Goal: Information Seeking & Learning: Understand process/instructions

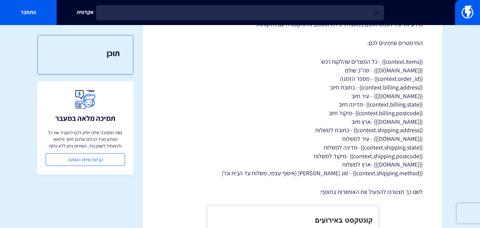
type input "j"
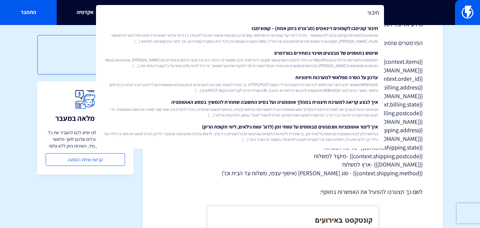
type input "חיבור"
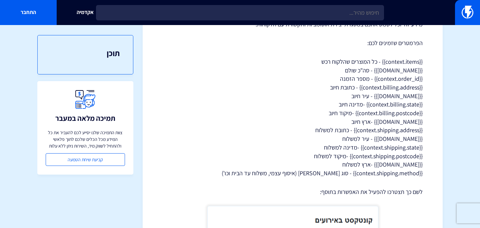
click at [327, 58] on p "{{context.items}} - כל המוצרים שהלקוח רכש {{context.total}} - סה"כ שולם {{conte…" at bounding box center [293, 117] width 260 height 120
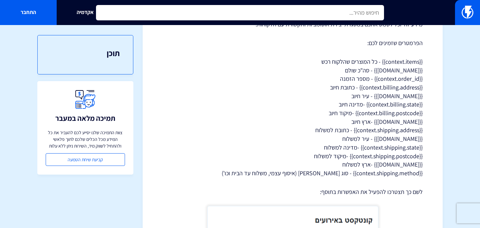
click at [344, 16] on input "text" at bounding box center [240, 12] width 288 height 15
type input "ר"
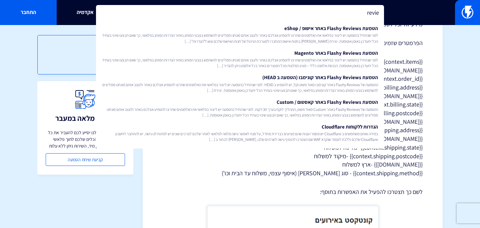
type input "review"
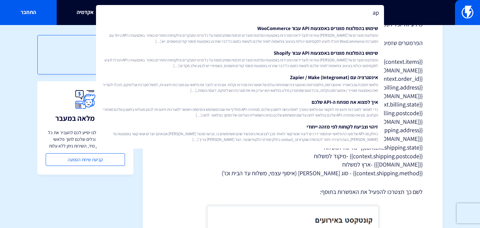
type input "a"
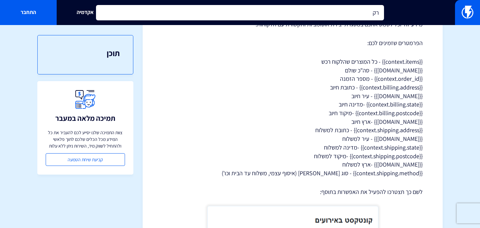
type input "ר"
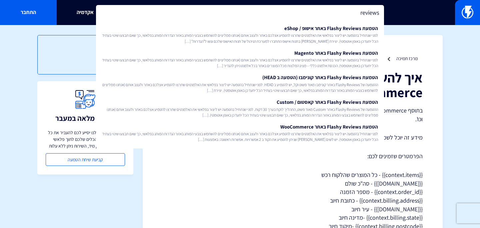
click at [340, 14] on input "reviews" at bounding box center [240, 12] width 288 height 15
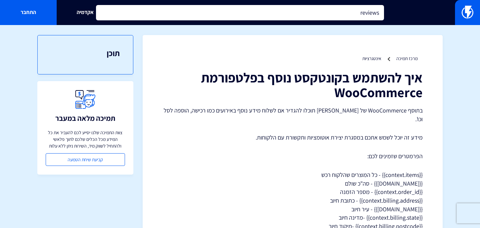
click at [340, 14] on input "reviews" at bounding box center [240, 12] width 288 height 15
type input "reviews api"
click at [189, 8] on input "text" at bounding box center [240, 12] width 288 height 15
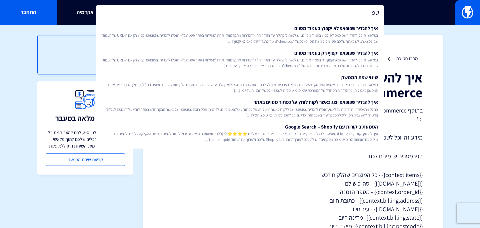
type input "ש"
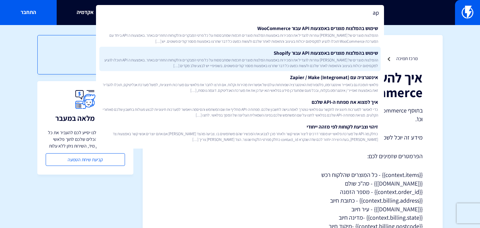
type input "a"
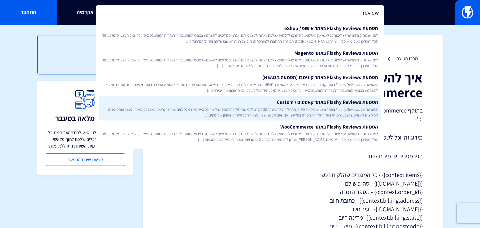
type input "review"
click at [243, 100] on link "הטמעת Flashy Reviews באתר קאסטום / Custom ההטמעה של Flashy Reviews באתר Custom …" at bounding box center [239, 108] width 281 height 25
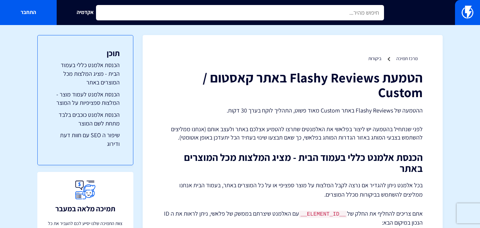
click at [201, 10] on input "text" at bounding box center [240, 12] width 288 height 15
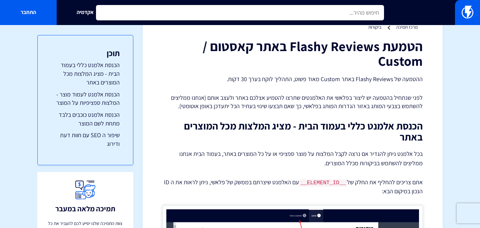
scroll to position [45, 0]
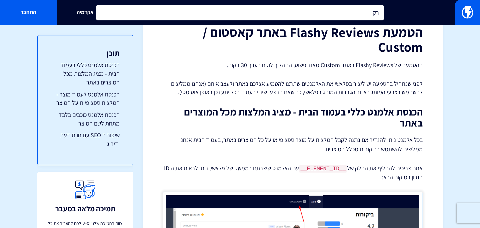
type input "ר"
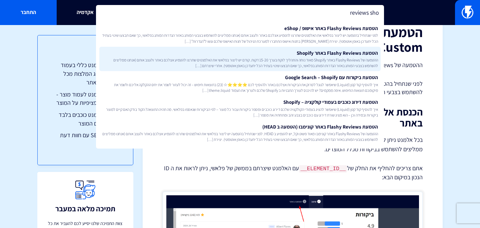
type input "reviews sho"
click at [294, 60] on span "ההטמעה של Flashy Reviews באתר Shopify מאוד נוחה והתהליך לוקח בערך 15-20 דקות. ק…" at bounding box center [240, 62] width 276 height 11
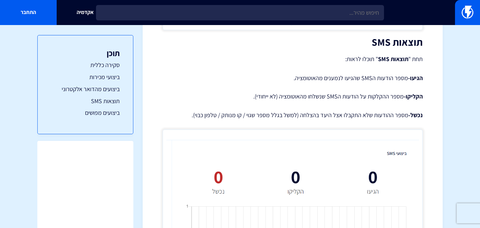
scroll to position [980, 0]
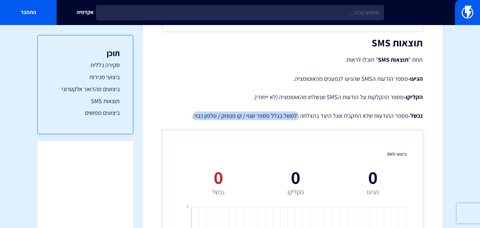
drag, startPoint x: 297, startPoint y: 107, endPoint x: 197, endPoint y: 106, distance: 100.0
click at [197, 111] on p "נכשל- מספר ההודעות שלא התקבלו אצל היעד בהצלחה (למשל בגלל מספר שגוי / קו מנותק /…" at bounding box center [293, 115] width 260 height 9
copy p "למשל בגלל מספר שגוי / קו מנותק / טלפון כבוי"
